Goal: Navigation & Orientation: Find specific page/section

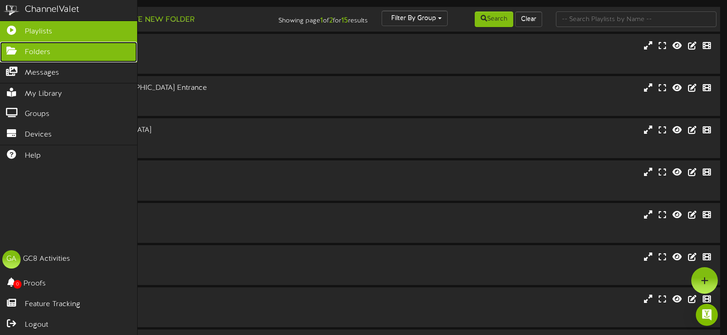
click at [38, 58] on link "Folders" at bounding box center [68, 52] width 137 height 21
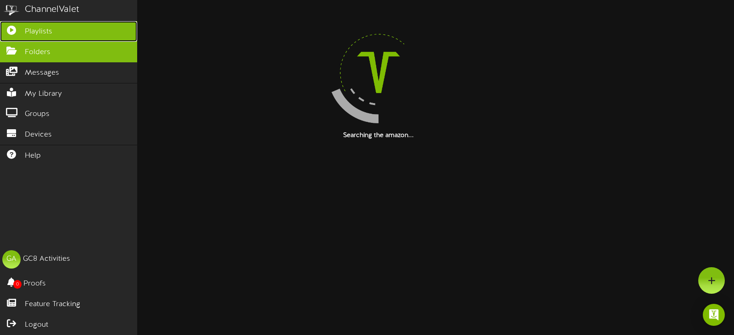
click at [25, 39] on link "Playlists" at bounding box center [68, 31] width 137 height 21
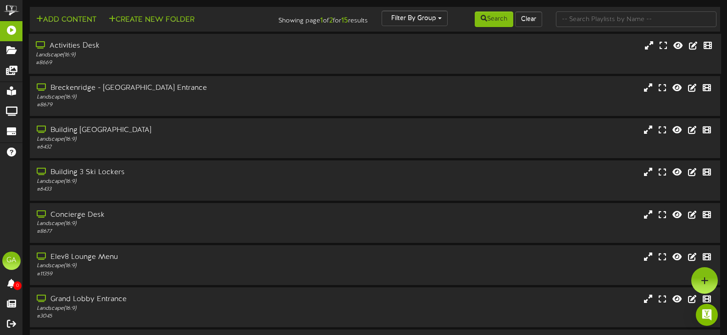
click at [172, 54] on div "Landscape ( 16:9 )" at bounding box center [173, 55] width 275 height 8
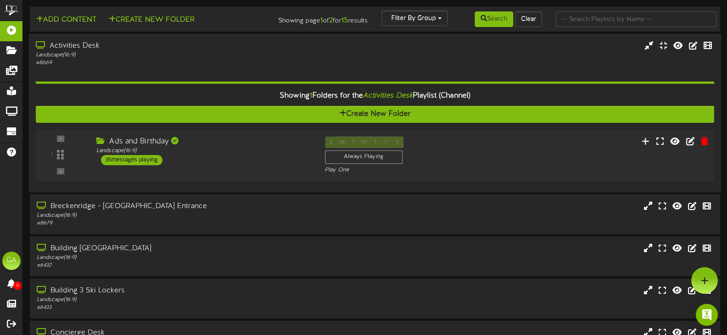
click at [233, 142] on div "Ads and Birthday" at bounding box center [203, 142] width 215 height 11
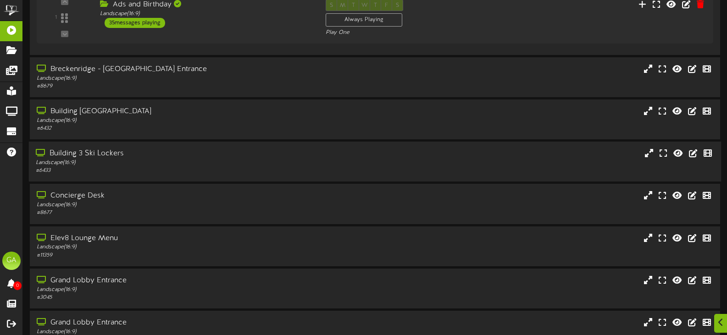
scroll to position [138, 0]
click at [116, 169] on div "# 6433" at bounding box center [173, 170] width 275 height 8
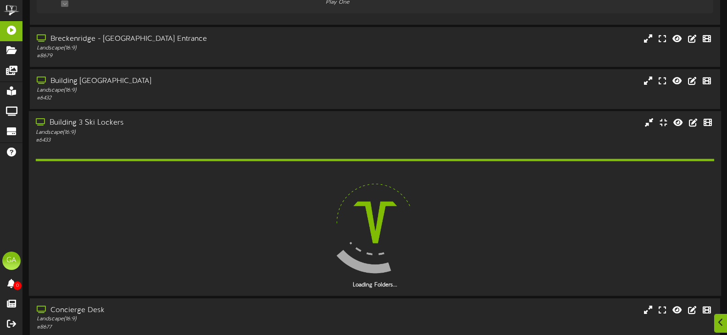
scroll to position [183, 0]
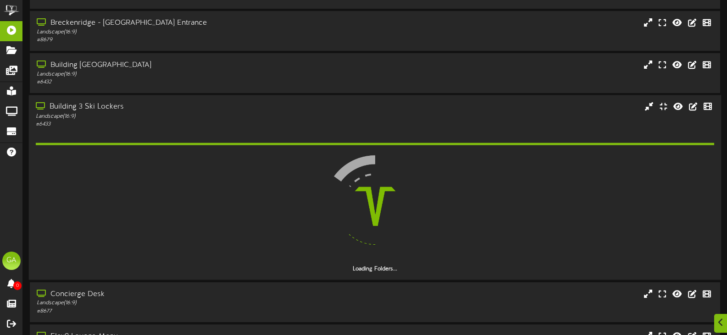
click at [79, 114] on div "Landscape ( 16:9 )" at bounding box center [173, 117] width 275 height 8
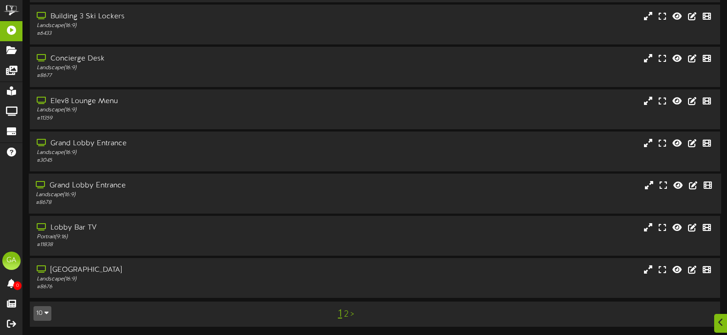
scroll to position [275, 0]
click at [99, 182] on div "Grand Lobby Entrance" at bounding box center [173, 185] width 275 height 11
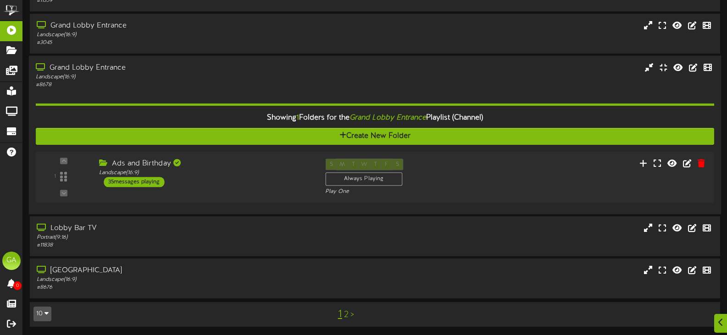
scroll to position [393, 0]
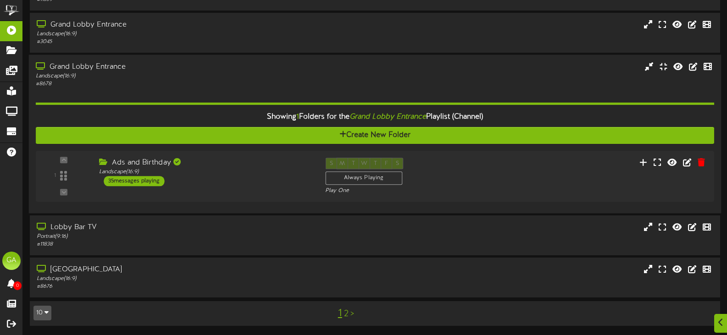
click at [172, 79] on div "Landscape ( 16:9 )" at bounding box center [173, 76] width 275 height 8
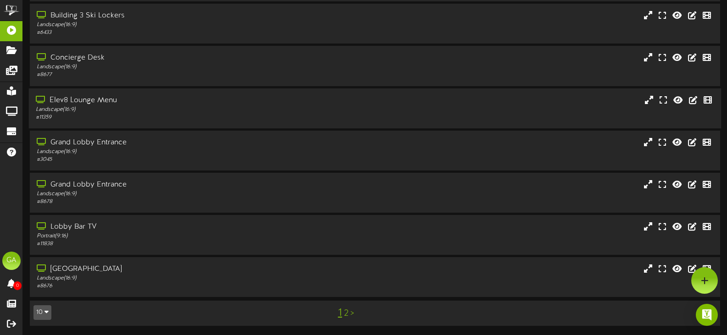
scroll to position [275, 0]
